Goal: Entertainment & Leisure: Consume media (video, audio)

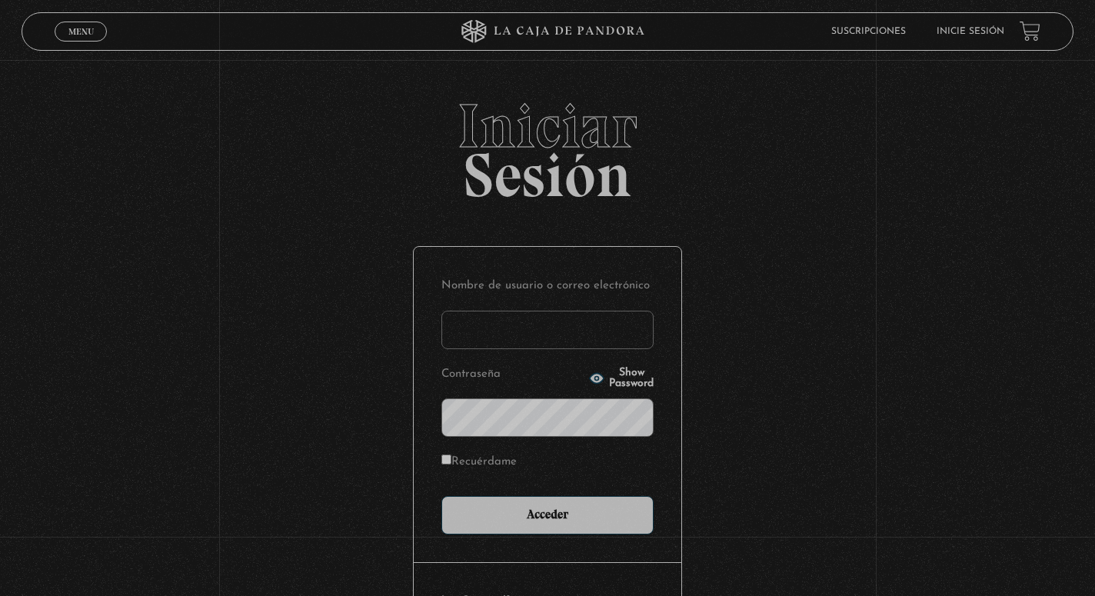
type input "[EMAIL_ADDRESS][DOMAIN_NAME]"
click at [547, 513] on input "Acceder" at bounding box center [547, 515] width 212 height 38
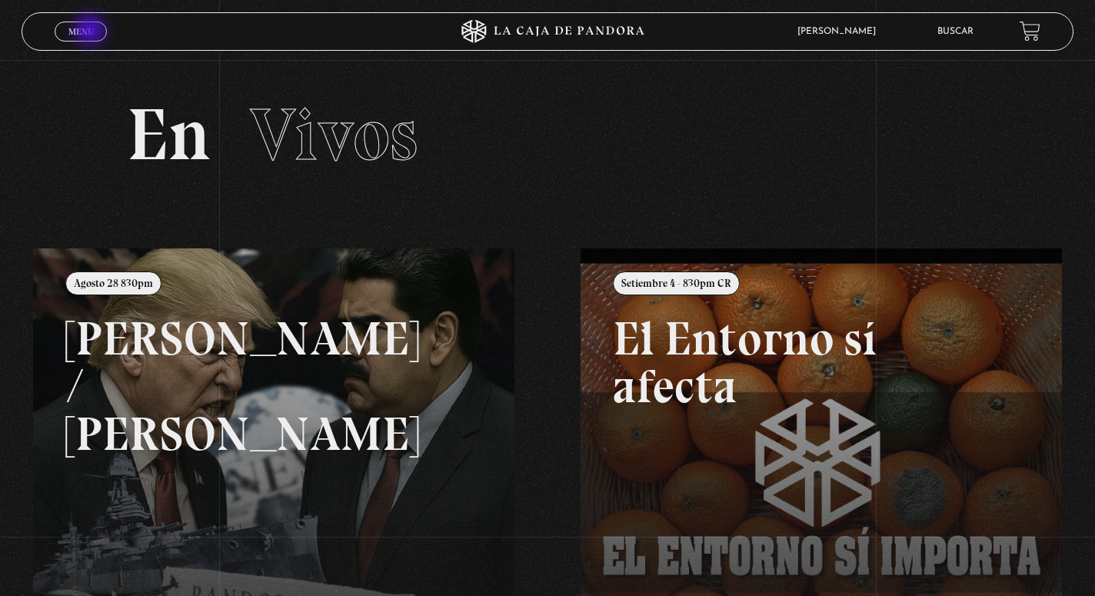
click at [91, 32] on span "Menu" at bounding box center [80, 31] width 25 height 9
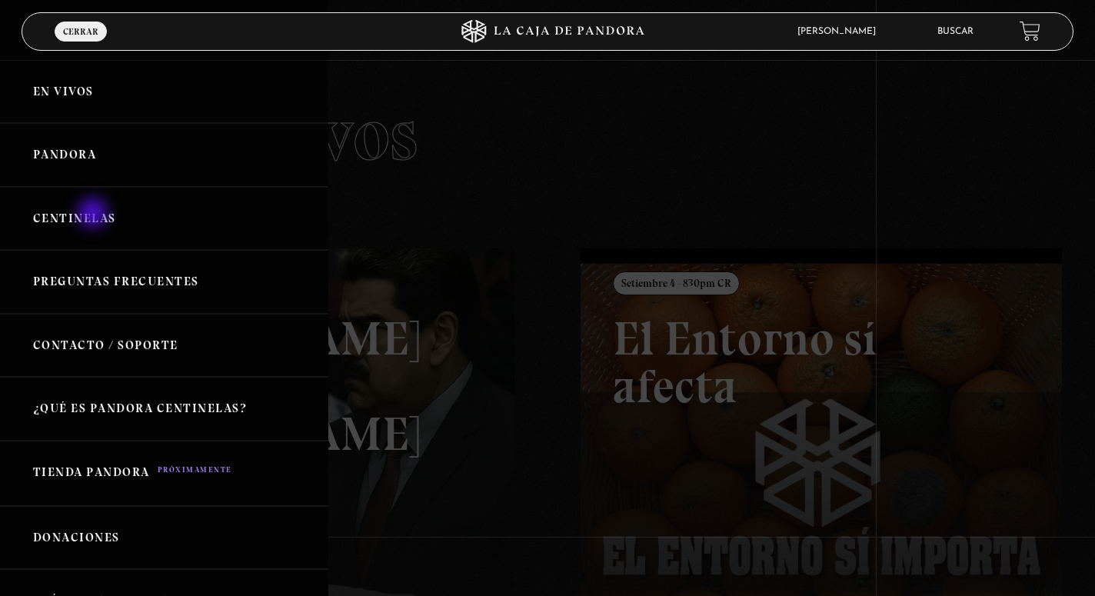
click at [95, 214] on link "Centinelas" at bounding box center [164, 219] width 328 height 64
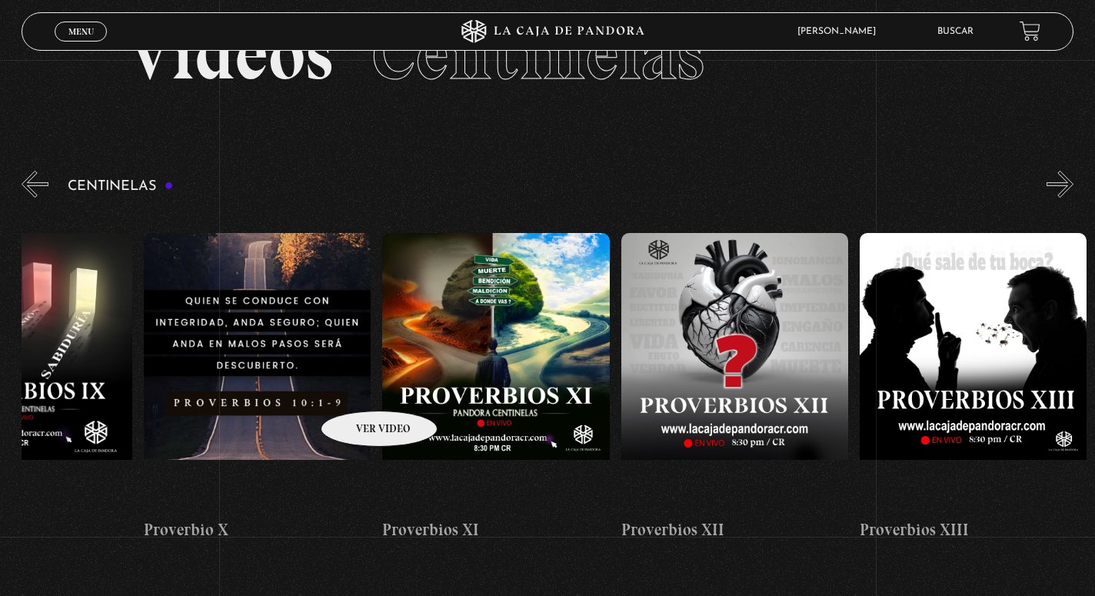
scroll to position [118, 0]
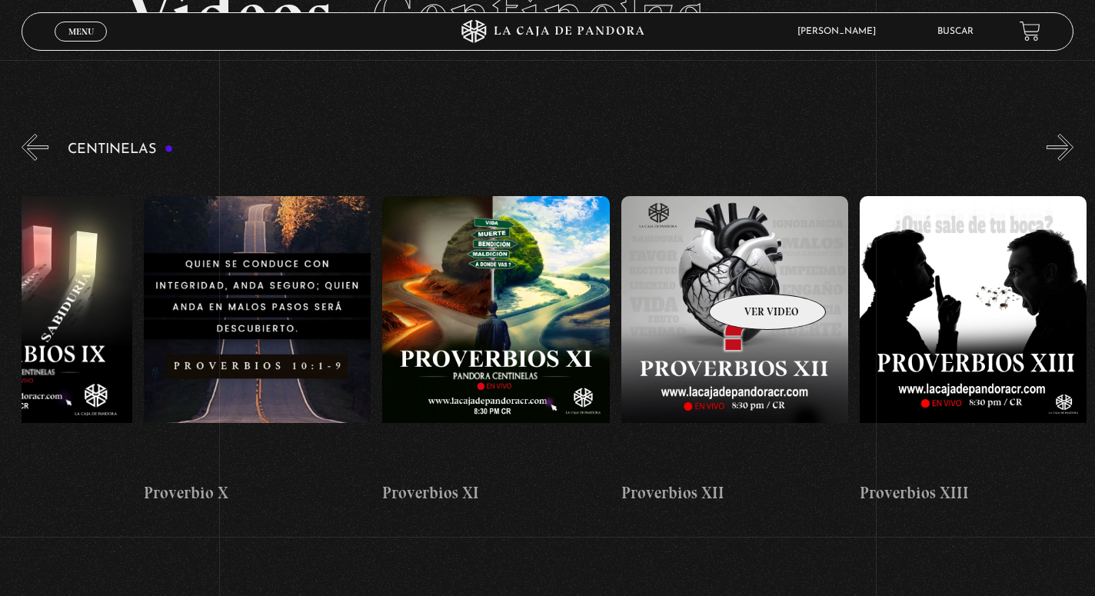
click at [747, 271] on figure at bounding box center [734, 334] width 227 height 277
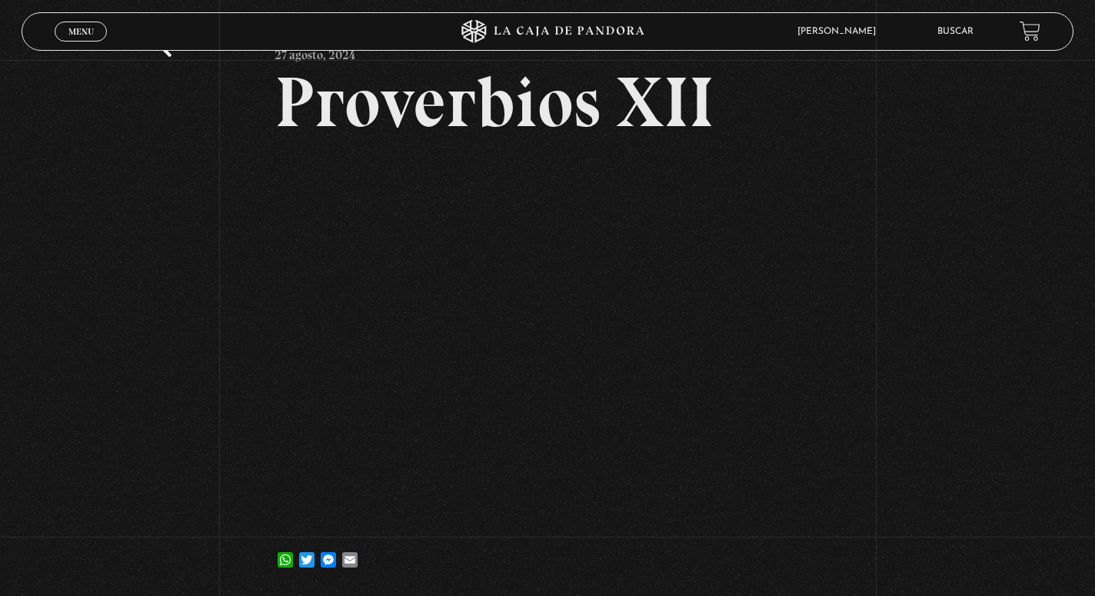
scroll to position [114, 0]
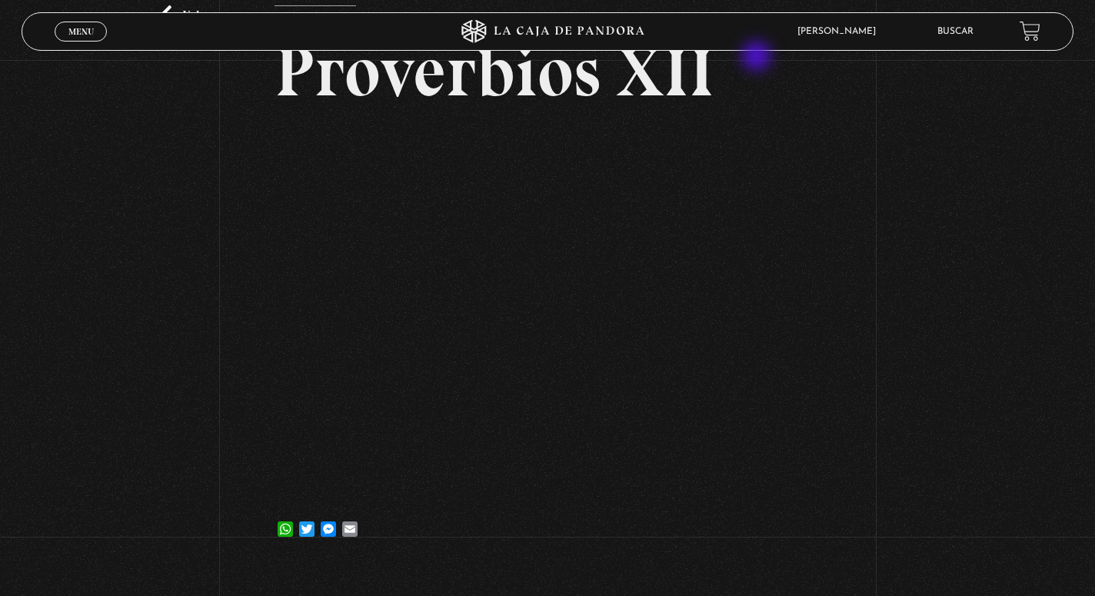
click at [814, 110] on article "27 agosto, 2024 Proverbios XII WhatsApp Twitter Messenger Email" at bounding box center [547, 276] width 546 height 543
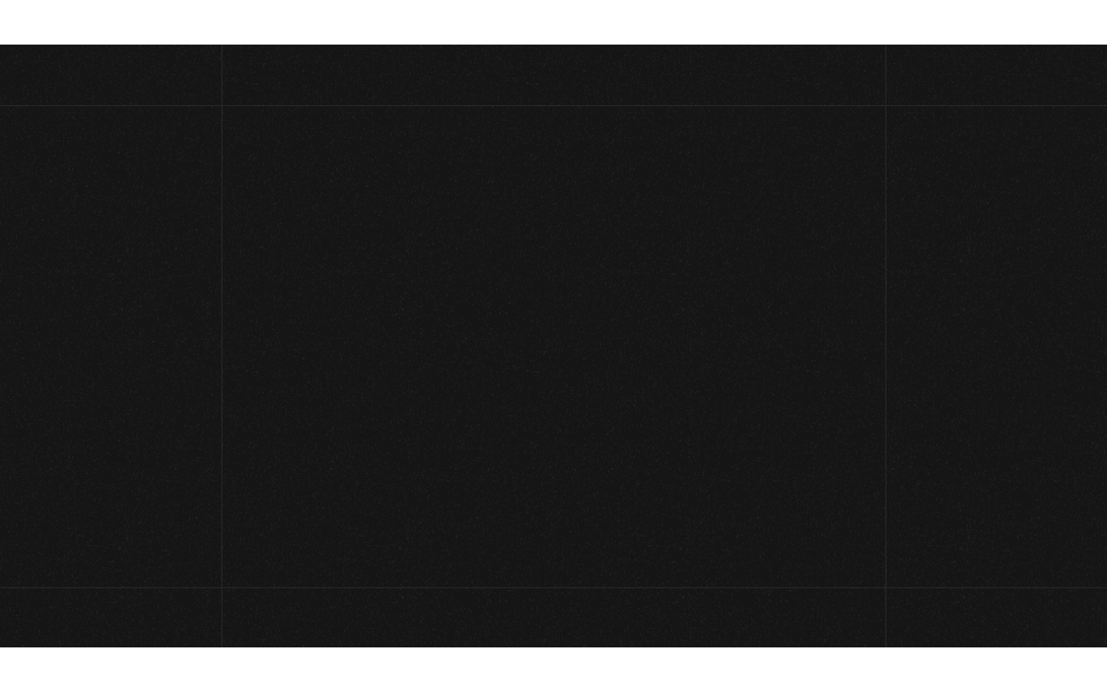
scroll to position [114, 0]
